Goal: Information Seeking & Learning: Find specific fact

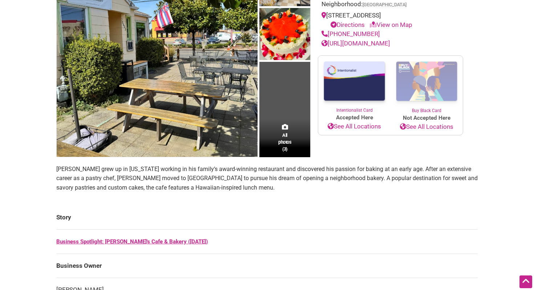
scroll to position [129, 0]
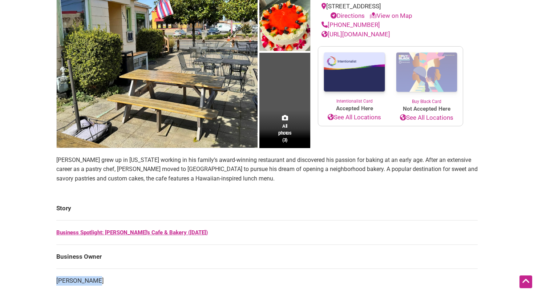
drag, startPoint x: 96, startPoint y: 279, endPoint x: 58, endPoint y: 279, distance: 38.1
click at [58, 279] on td "[PERSON_NAME]" at bounding box center [266, 280] width 421 height 24
copy td "[PERSON_NAME]"
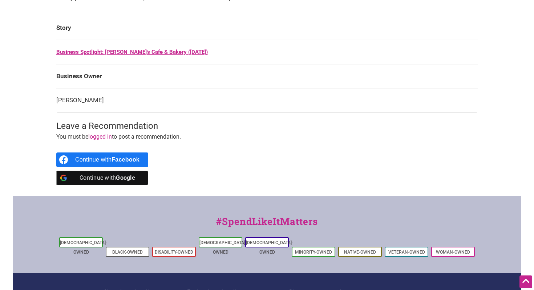
scroll to position [389, 0]
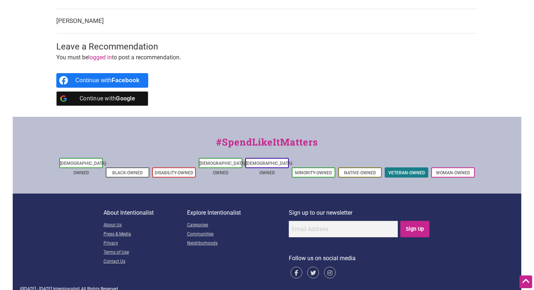
click at [401, 167] on li "Veteran-Owned" at bounding box center [407, 172] width 44 height 10
click at [406, 170] on link "Veteran-Owned" at bounding box center [406, 172] width 37 height 5
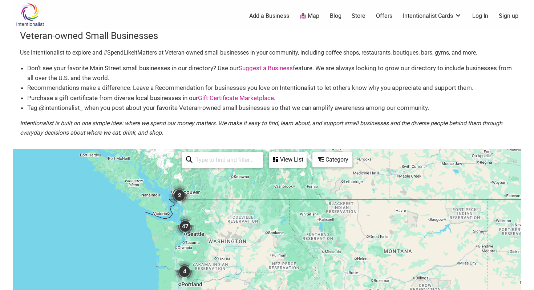
scroll to position [1, 0]
click at [183, 226] on img "47" at bounding box center [185, 225] width 22 height 22
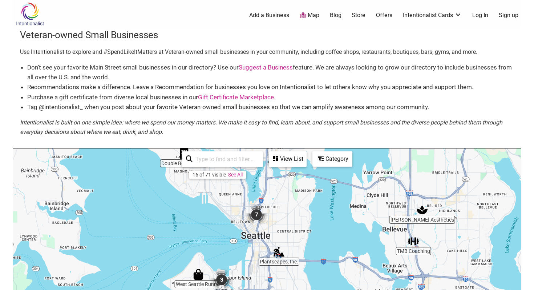
click at [259, 218] on img "7" at bounding box center [257, 214] width 22 height 22
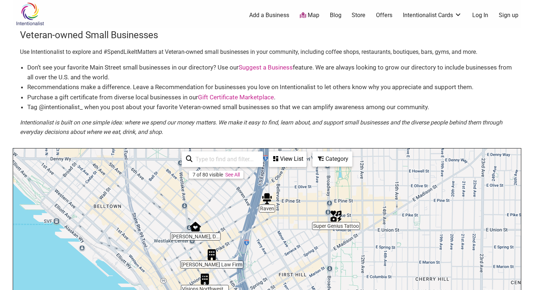
drag, startPoint x: 247, startPoint y: 274, endPoint x: 245, endPoint y: 205, distance: 69.1
click at [245, 205] on div "To navigate, press the arrow keys." at bounding box center [267, 289] width 508 height 283
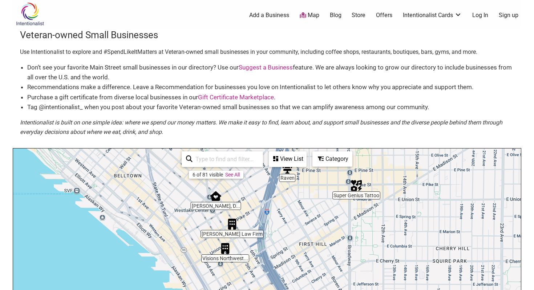
drag, startPoint x: 238, startPoint y: 223, endPoint x: 259, endPoint y: 179, distance: 48.8
click at [259, 179] on div "To navigate, press the arrow keys." at bounding box center [267, 289] width 508 height 283
